Goal: Task Accomplishment & Management: Manage account settings

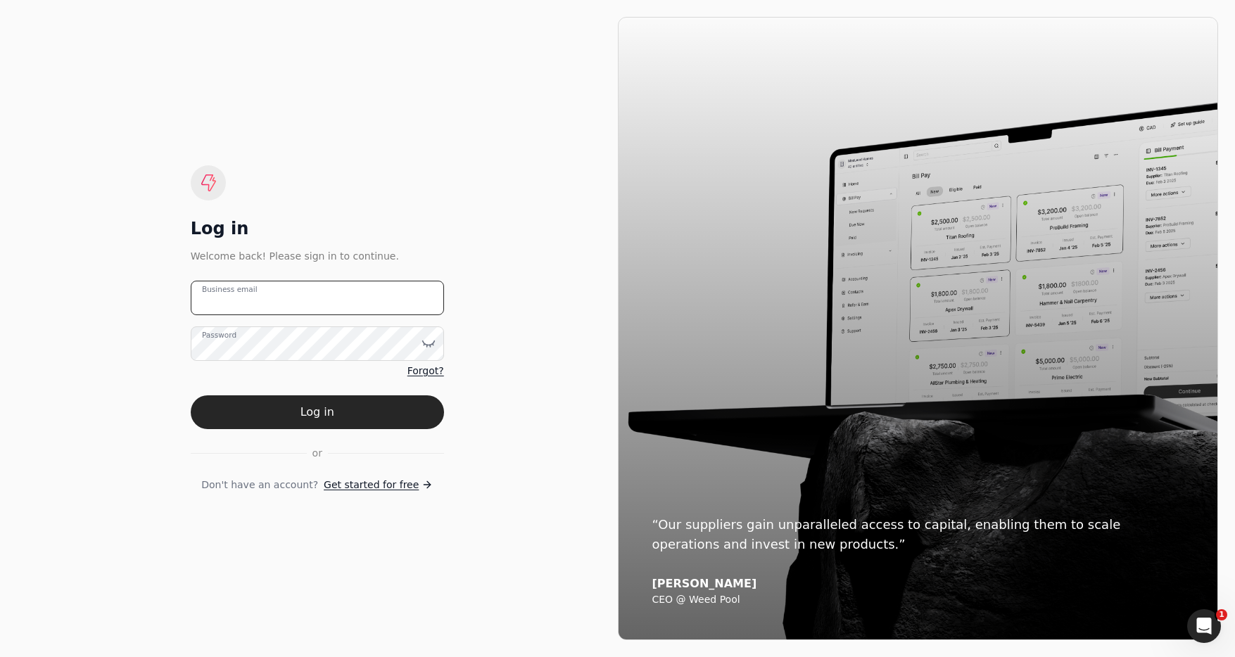
click at [311, 289] on email "Business email" at bounding box center [317, 298] width 253 height 34
click at [322, 298] on email "team+zoom" at bounding box center [317, 298] width 253 height 34
click at [327, 297] on email "team+zoom" at bounding box center [317, 298] width 253 height 34
click at [433, 218] on div "Log in" at bounding box center [317, 229] width 253 height 23
click at [371, 299] on email "[EMAIL_ADDRESS][DOMAIN_NAME]" at bounding box center [317, 298] width 253 height 34
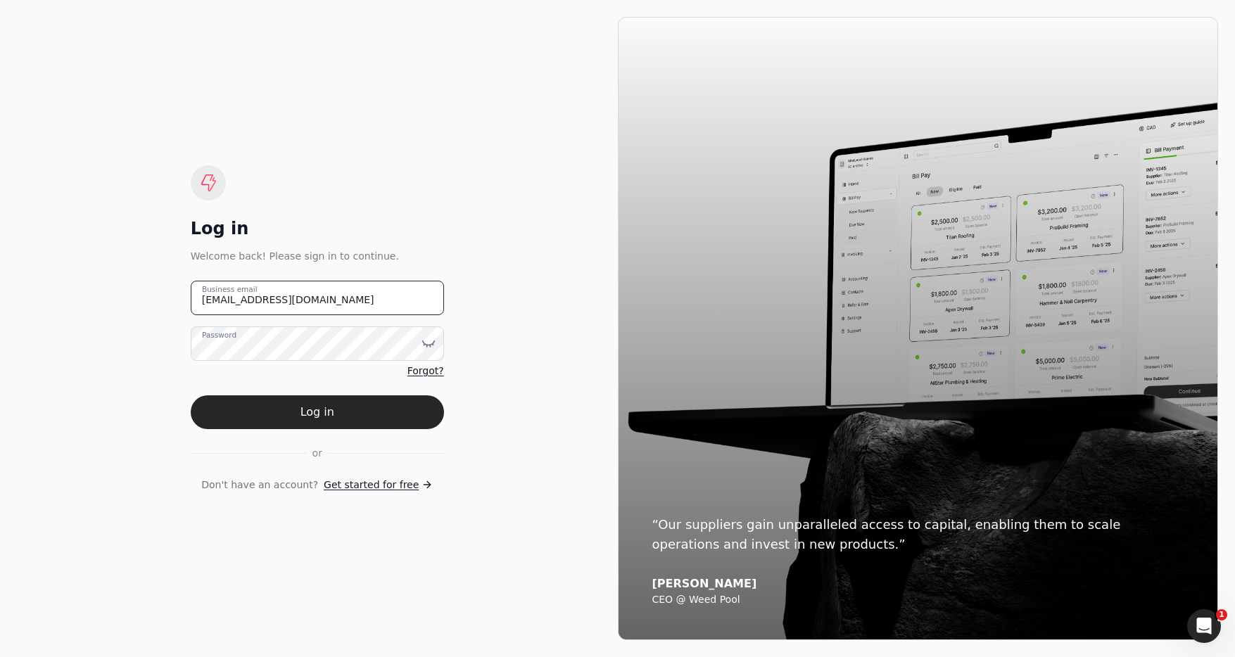
click at [351, 293] on email "[EMAIL_ADDRESS][DOMAIN_NAME]" at bounding box center [317, 298] width 253 height 34
type email "[EMAIL_ADDRESS][DOMAIN_NAME]"
drag, startPoint x: 377, startPoint y: 415, endPoint x: 449, endPoint y: 403, distance: 72.7
click at [377, 415] on button "Log in" at bounding box center [317, 413] width 253 height 34
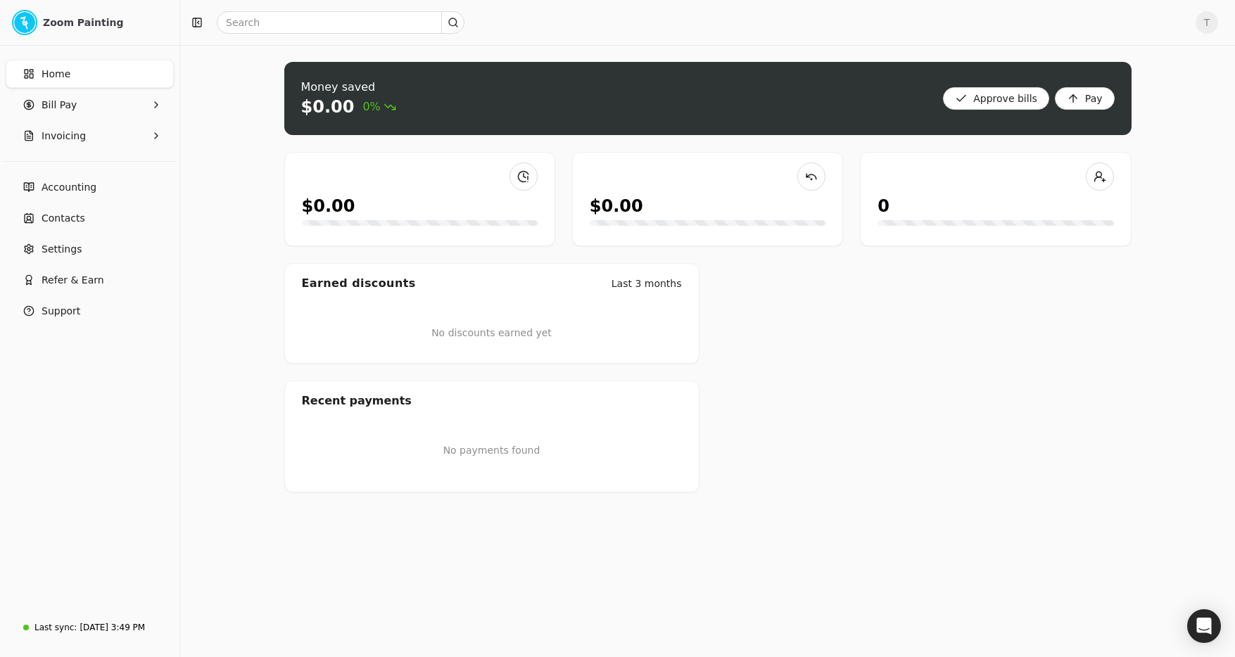
click at [1220, 23] on div "T" at bounding box center [707, 22] width 1055 height 45
click at [1201, 22] on span "T" at bounding box center [1207, 22] width 23 height 23
click at [1158, 96] on link "Sign Out" at bounding box center [1140, 105] width 152 height 23
